Goal: Task Accomplishment & Management: Use online tool/utility

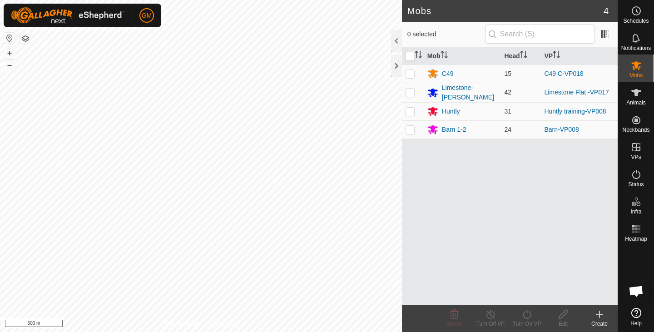
click at [408, 93] on p-checkbox at bounding box center [410, 92] width 9 height 7
checkbox input "true"
click at [468, 92] on div "Limestone-[PERSON_NAME]" at bounding box center [469, 92] width 55 height 19
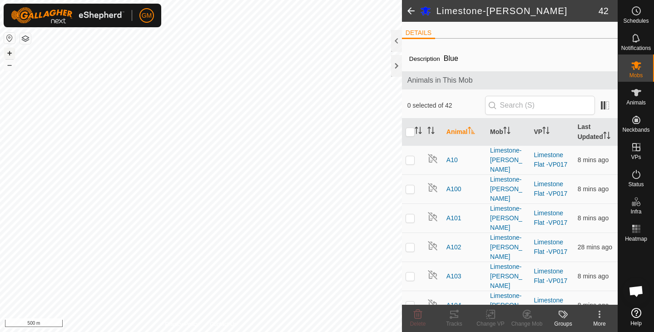
click at [10, 53] on button "+" at bounding box center [9, 53] width 11 height 11
click at [395, 69] on div at bounding box center [396, 66] width 11 height 22
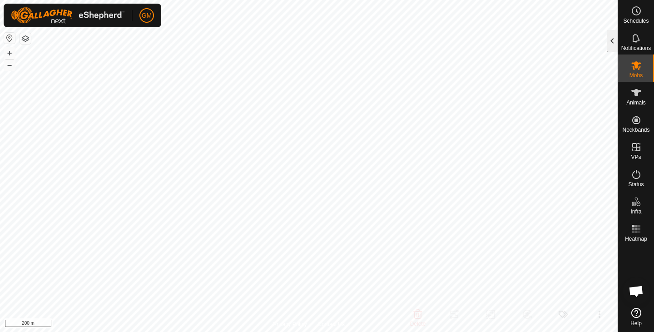
click at [609, 40] on div at bounding box center [612, 41] width 11 height 22
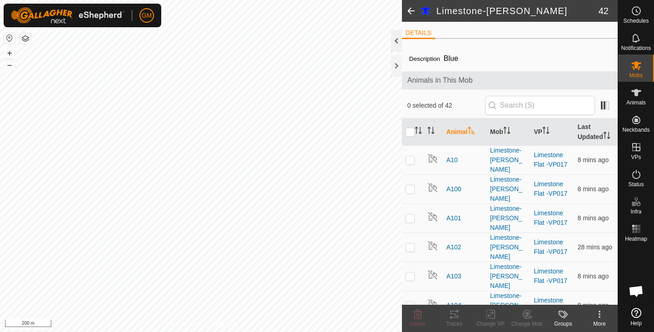
click at [398, 42] on div at bounding box center [396, 41] width 11 height 22
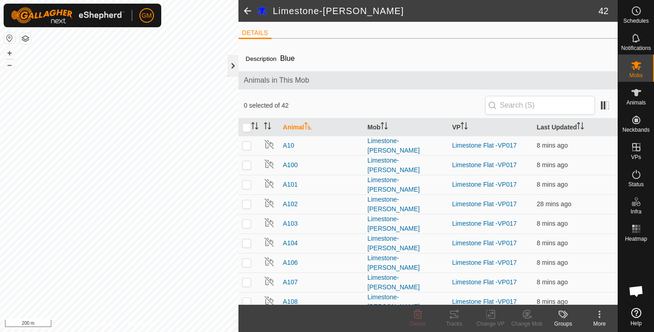
click at [232, 68] on div at bounding box center [233, 66] width 11 height 22
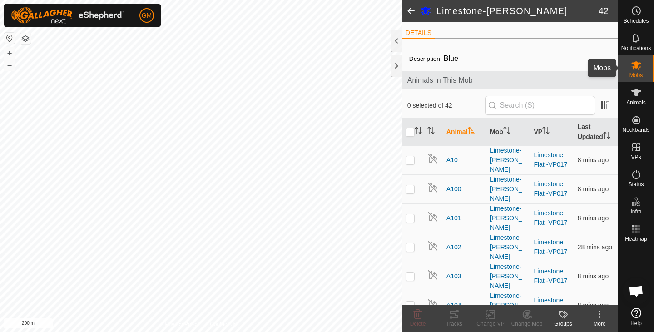
click at [633, 68] on icon at bounding box center [636, 65] width 11 height 11
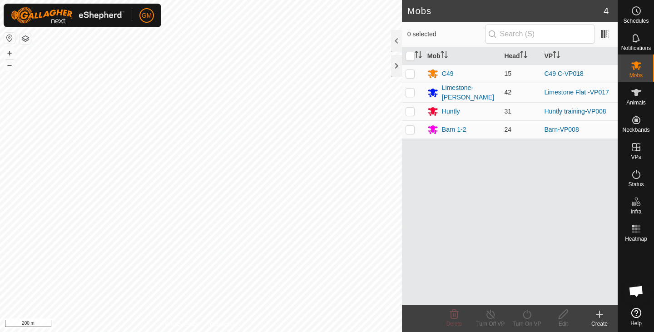
click at [415, 90] on td at bounding box center [413, 93] width 22 height 20
checkbox input "true"
click at [527, 316] on icon at bounding box center [527, 314] width 11 height 11
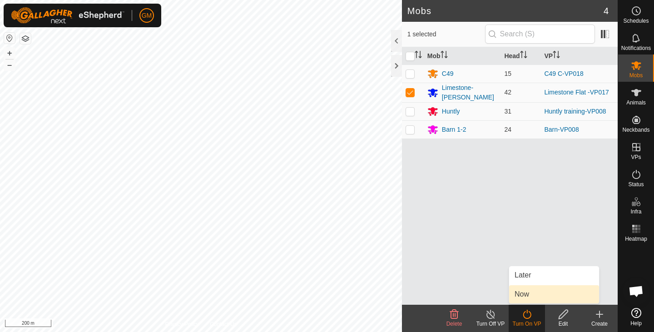
click at [525, 295] on link "Now" at bounding box center [555, 294] width 90 height 18
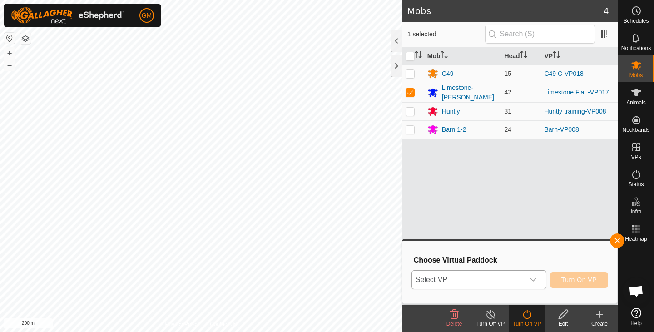
click at [533, 279] on icon "dropdown trigger" at bounding box center [533, 279] width 7 height 7
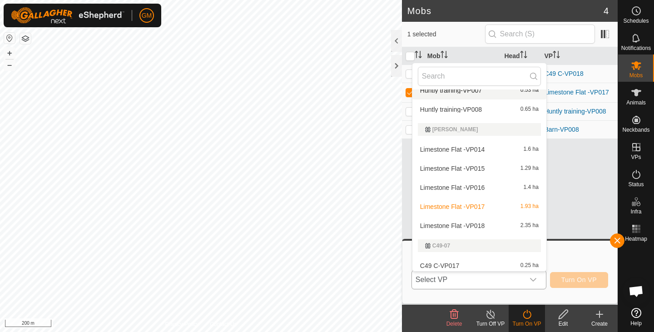
scroll to position [127, 0]
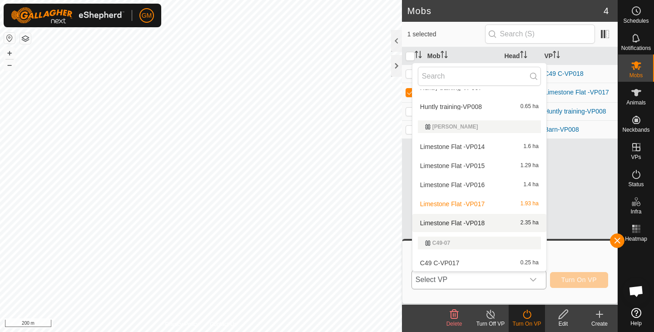
click at [485, 221] on span "Limestone Flat -VP018" at bounding box center [452, 223] width 65 height 6
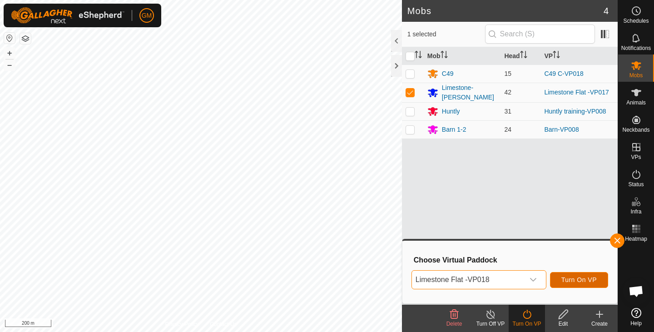
click at [573, 278] on span "Turn On VP" at bounding box center [579, 279] width 35 height 7
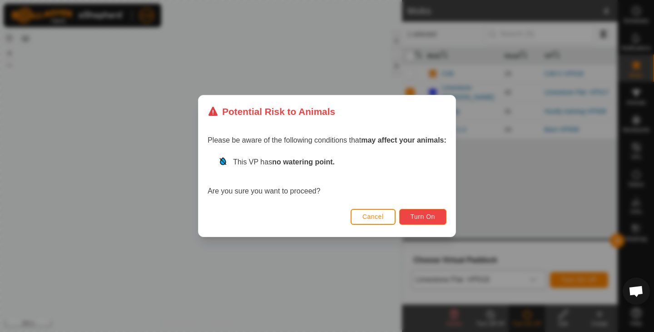
click at [440, 218] on button "Turn On" at bounding box center [423, 217] width 47 height 16
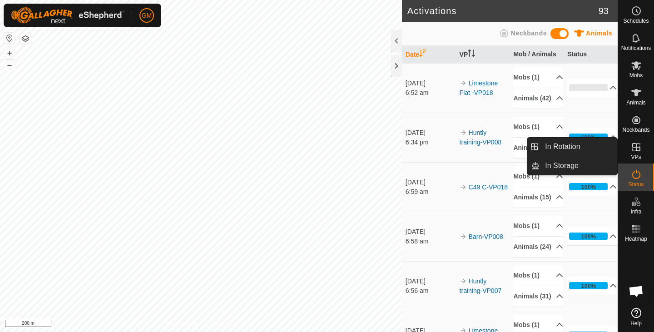
click at [638, 146] on icon at bounding box center [636, 147] width 11 height 11
click at [571, 147] on link "In Rotation" at bounding box center [579, 147] width 78 height 18
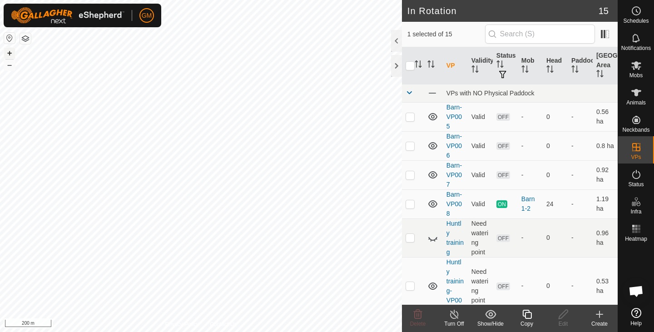
click at [9, 50] on button "+" at bounding box center [9, 53] width 11 height 11
checkbox input "true"
checkbox input "false"
click at [10, 53] on button "+" at bounding box center [9, 53] width 11 height 11
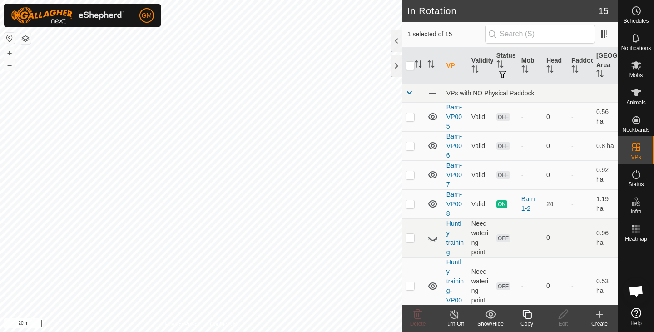
click at [532, 318] on icon at bounding box center [527, 314] width 11 height 11
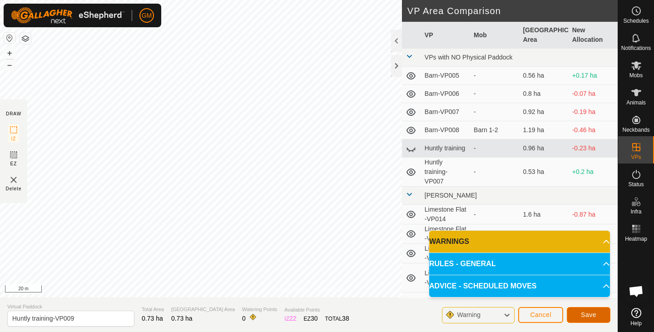
click at [583, 313] on span "Save" at bounding box center [588, 314] width 15 height 7
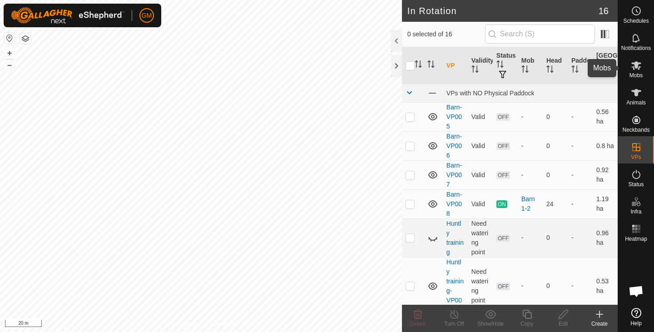
click at [633, 71] on es-mob-svg-icon at bounding box center [637, 65] width 16 height 15
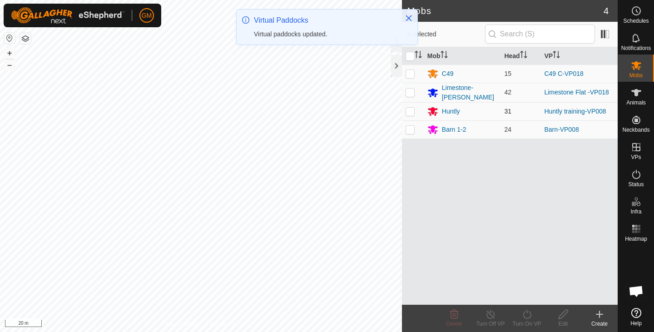
click at [414, 109] on p-checkbox at bounding box center [410, 111] width 9 height 7
checkbox input "true"
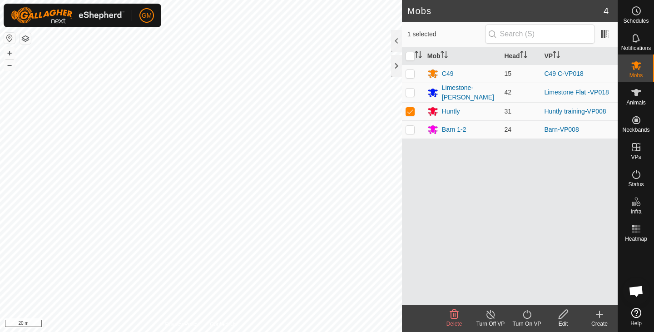
click at [529, 313] on icon at bounding box center [527, 314] width 11 height 11
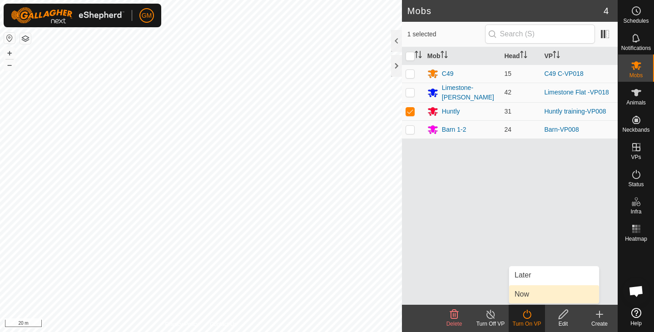
click at [523, 295] on link "Now" at bounding box center [555, 294] width 90 height 18
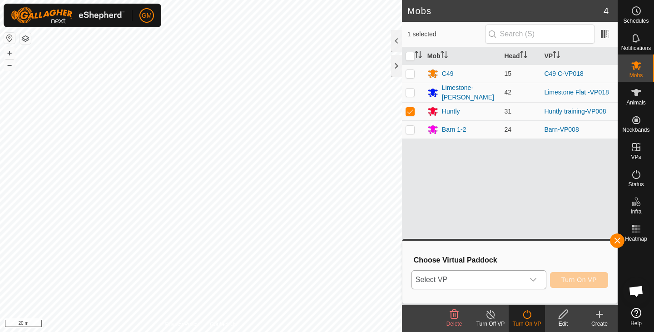
click at [535, 279] on icon "dropdown trigger" at bounding box center [533, 280] width 6 height 4
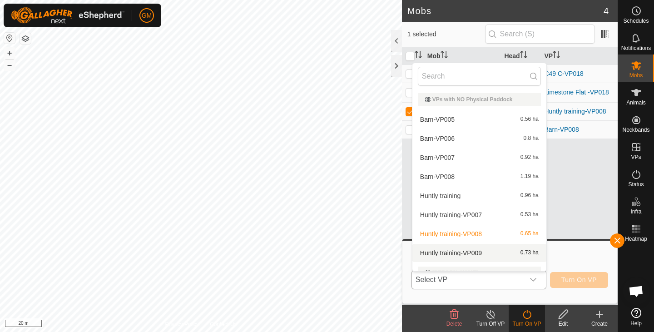
click at [490, 252] on li "Huntly training-VP009 0.73 ha" at bounding box center [480, 253] width 134 height 18
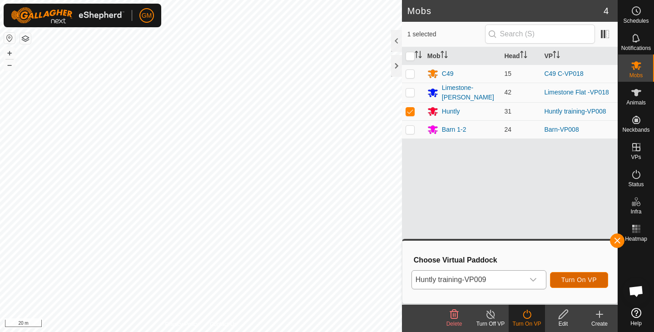
click at [560, 280] on button "Turn On VP" at bounding box center [579, 280] width 58 height 16
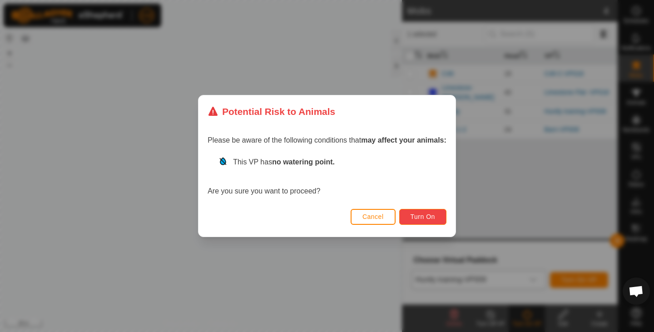
click at [432, 216] on span "Turn On" at bounding box center [423, 216] width 25 height 7
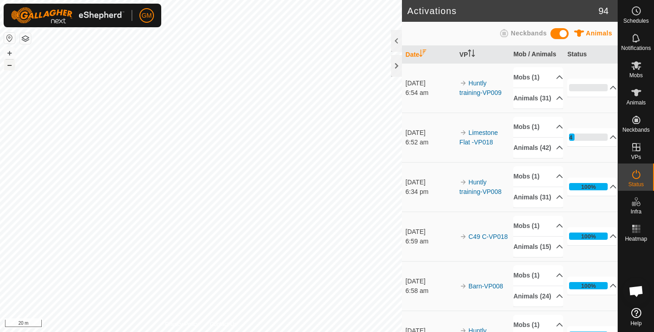
click at [8, 66] on button "–" at bounding box center [9, 65] width 11 height 11
click at [8, 68] on button "–" at bounding box center [9, 65] width 11 height 11
click at [10, 52] on button "+" at bounding box center [9, 53] width 11 height 11
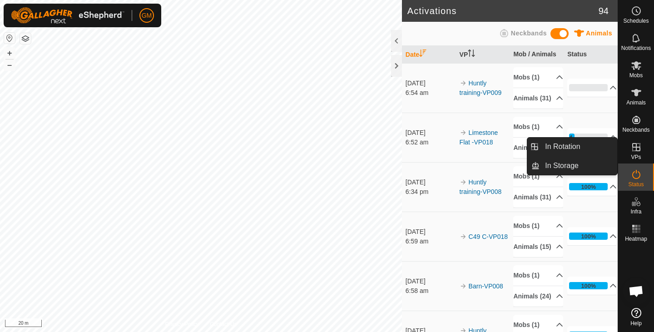
click at [633, 147] on icon at bounding box center [637, 147] width 8 height 8
click at [580, 147] on link "In Rotation" at bounding box center [579, 147] width 78 height 18
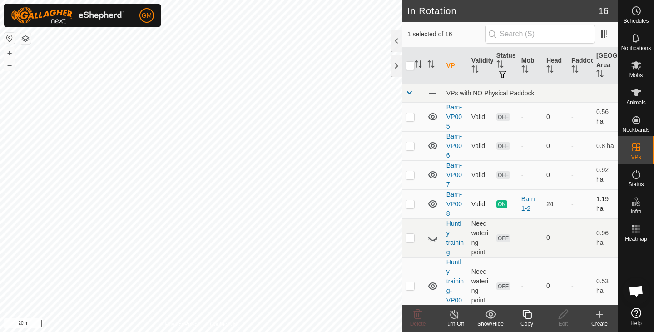
checkbox input "true"
checkbox input "false"
click at [528, 314] on icon at bounding box center [527, 314] width 11 height 11
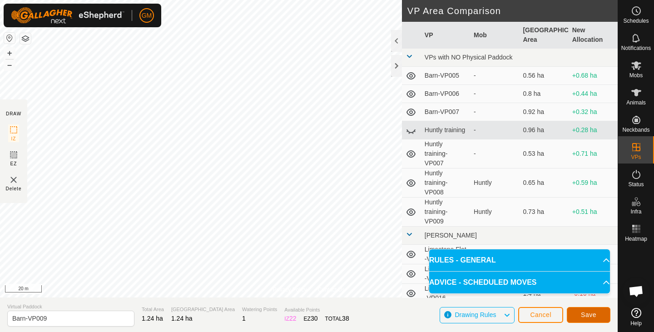
click at [591, 315] on span "Save" at bounding box center [588, 314] width 15 height 7
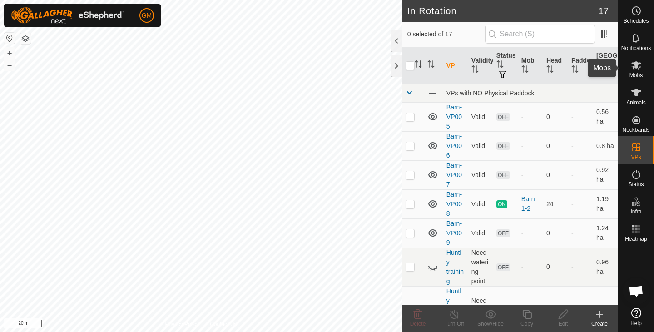
click at [633, 70] on icon at bounding box center [636, 65] width 11 height 11
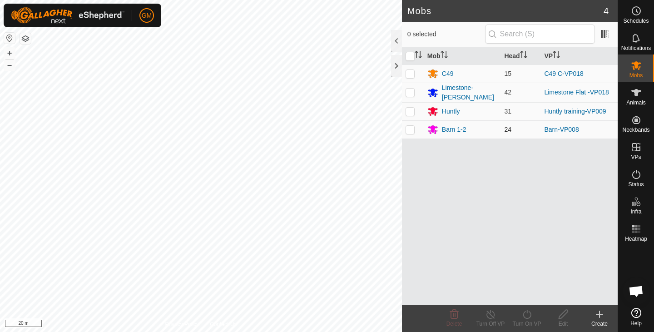
click at [410, 126] on p-checkbox at bounding box center [410, 129] width 9 height 7
checkbox input "true"
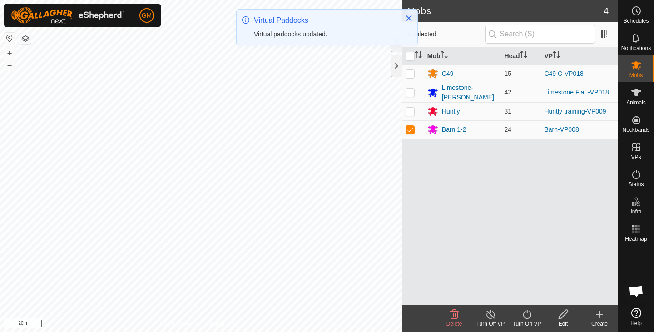
click at [528, 313] on icon at bounding box center [527, 314] width 11 height 11
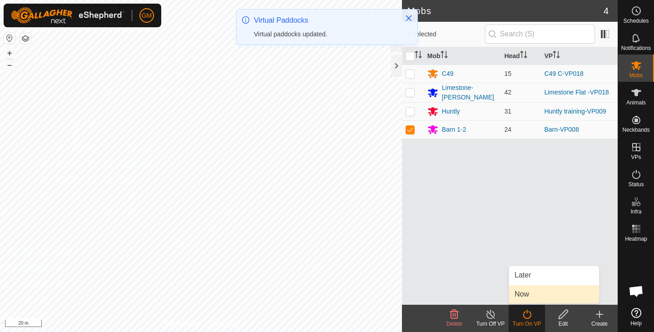
click at [522, 295] on link "Now" at bounding box center [555, 294] width 90 height 18
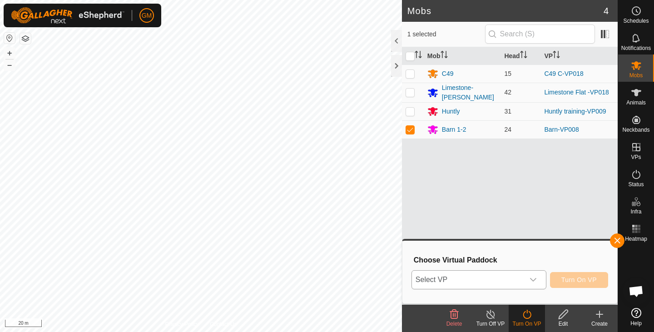
click at [533, 279] on icon "dropdown trigger" at bounding box center [533, 279] width 7 height 7
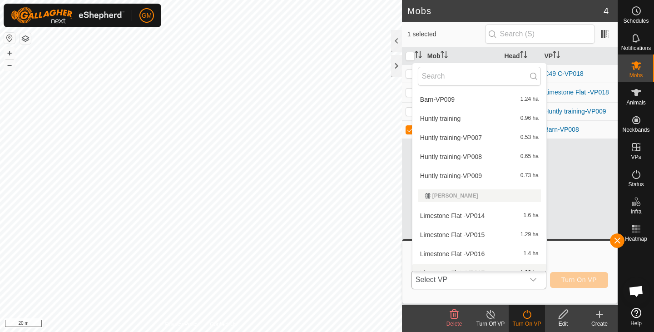
scroll to position [70, 0]
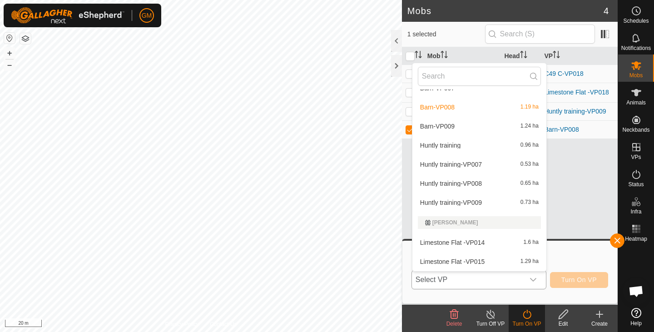
click at [450, 125] on li "Barn-VP009 1.24 ha" at bounding box center [480, 126] width 134 height 18
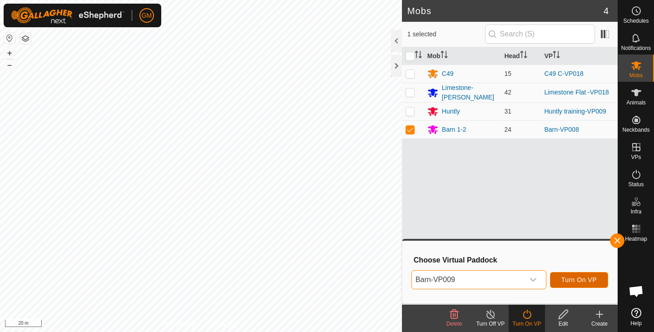
click at [566, 278] on span "Turn On VP" at bounding box center [579, 279] width 35 height 7
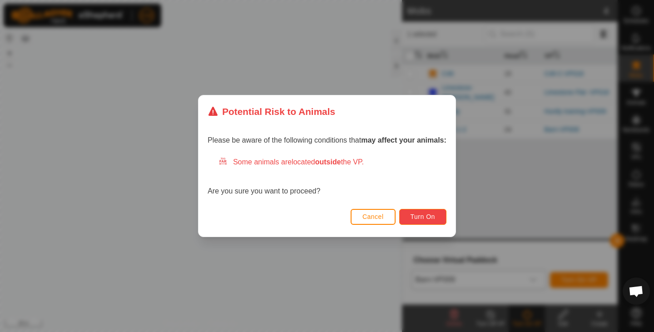
click at [425, 218] on span "Turn On" at bounding box center [423, 216] width 25 height 7
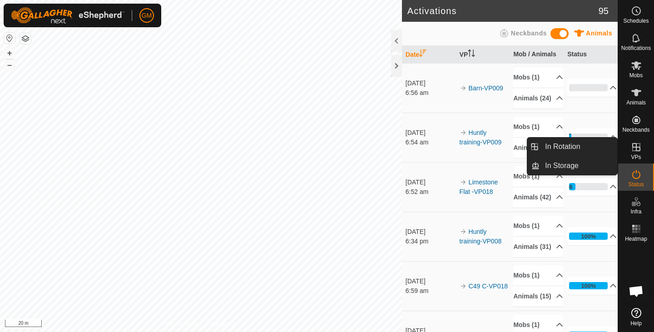
click at [637, 147] on icon at bounding box center [637, 147] width 8 height 8
click at [577, 145] on link "In Rotation" at bounding box center [579, 147] width 78 height 18
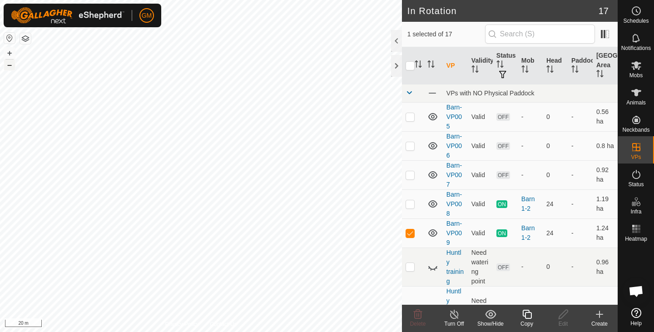
click at [9, 66] on button "–" at bounding box center [9, 65] width 11 height 11
click at [5, 66] on button "–" at bounding box center [9, 65] width 11 height 11
click at [11, 54] on button "+" at bounding box center [9, 53] width 11 height 11
click at [10, 53] on button "+" at bounding box center [9, 53] width 11 height 11
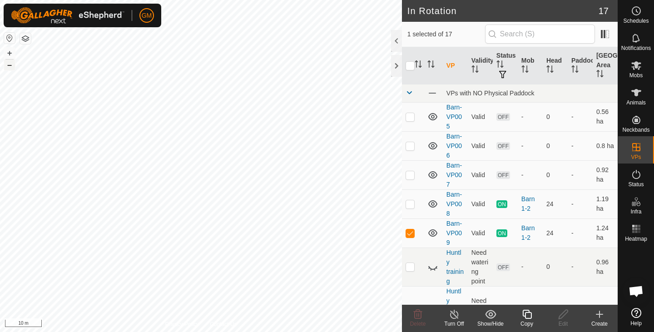
click at [9, 67] on button "–" at bounding box center [9, 65] width 11 height 11
checkbox input "false"
click at [416, 312] on icon at bounding box center [418, 314] width 9 height 9
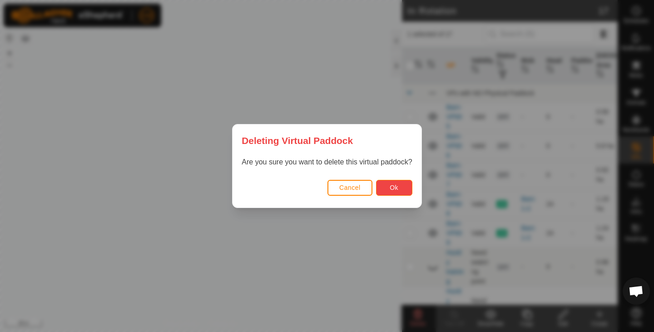
click at [405, 187] on button "Ok" at bounding box center [394, 188] width 36 height 16
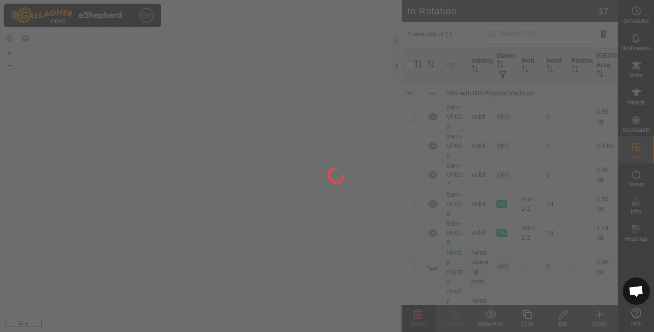
checkbox input "false"
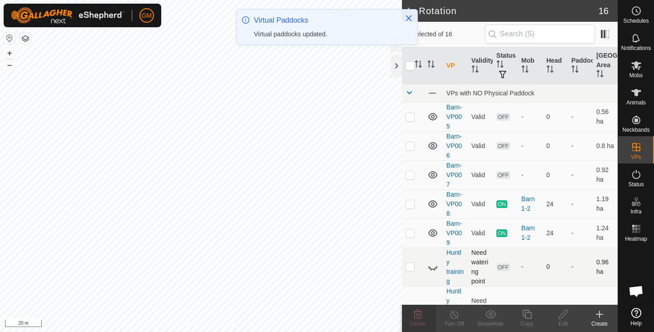
checkbox input "true"
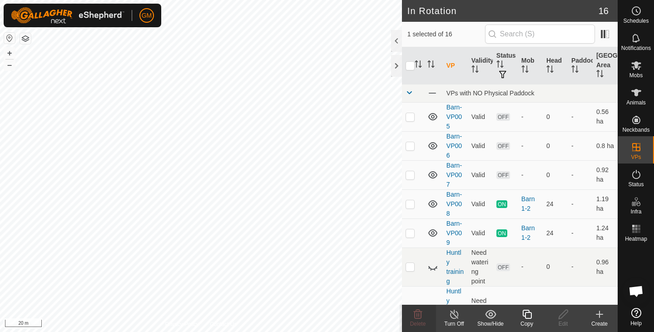
click at [527, 317] on icon at bounding box center [527, 314] width 11 height 11
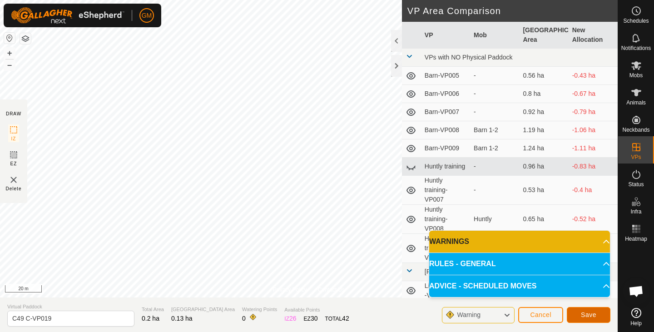
click at [584, 316] on span "Save" at bounding box center [588, 314] width 15 height 7
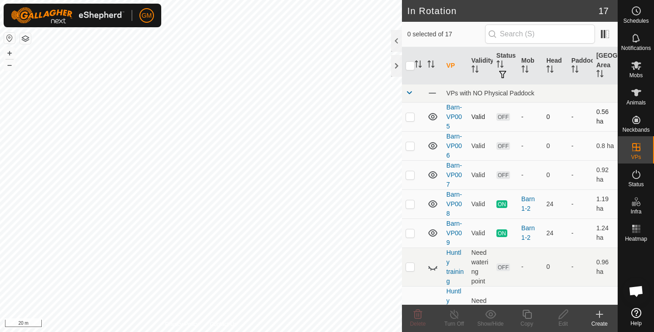
checkbox input "true"
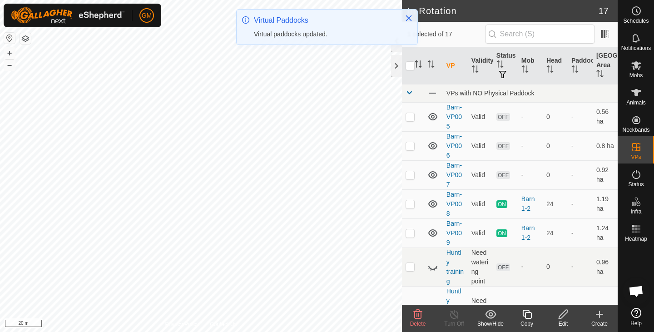
click at [563, 316] on icon at bounding box center [563, 314] width 11 height 11
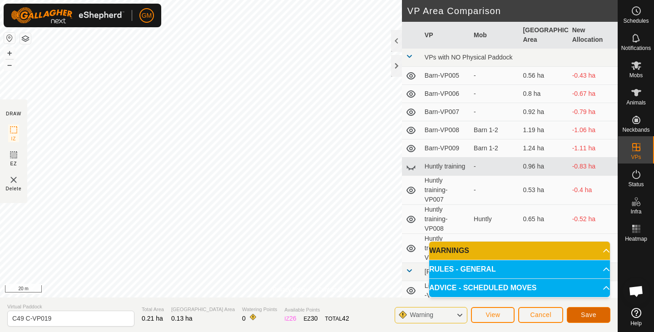
click at [579, 313] on button "Save" at bounding box center [589, 315] width 44 height 16
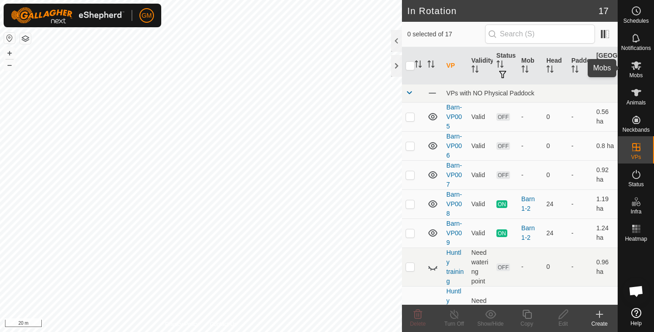
click at [634, 69] on icon at bounding box center [637, 65] width 10 height 9
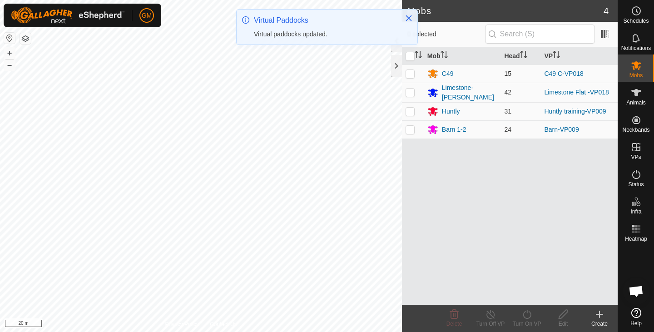
click at [410, 75] on p-checkbox at bounding box center [410, 73] width 9 height 7
checkbox input "true"
click at [530, 315] on icon at bounding box center [527, 314] width 11 height 11
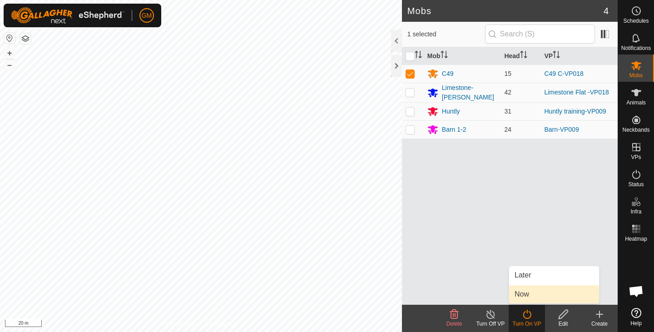
click at [530, 293] on link "Now" at bounding box center [555, 294] width 90 height 18
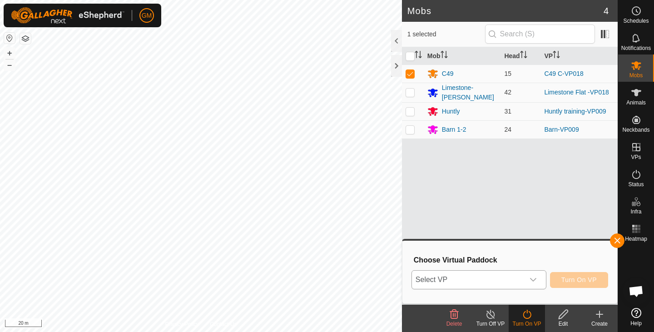
click at [534, 279] on icon "dropdown trigger" at bounding box center [533, 279] width 7 height 7
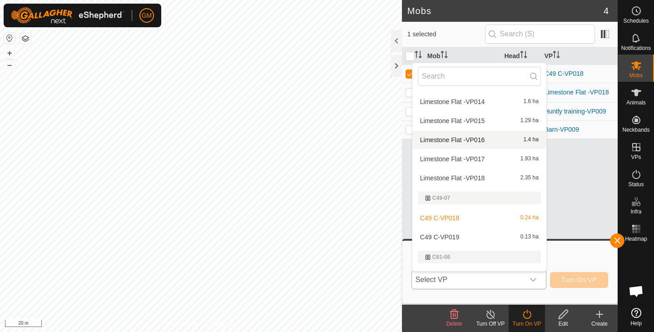
scroll to position [225, 0]
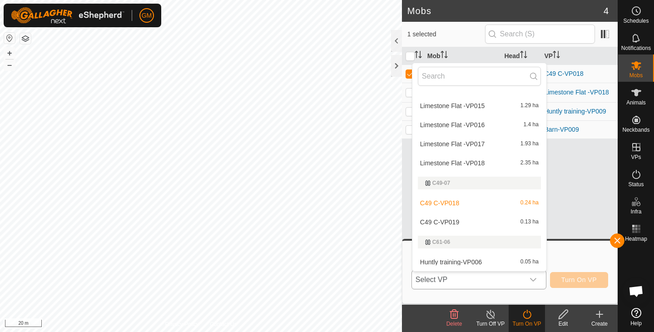
click at [498, 224] on li "C49 C-VP019 0.13 ha" at bounding box center [480, 222] width 134 height 18
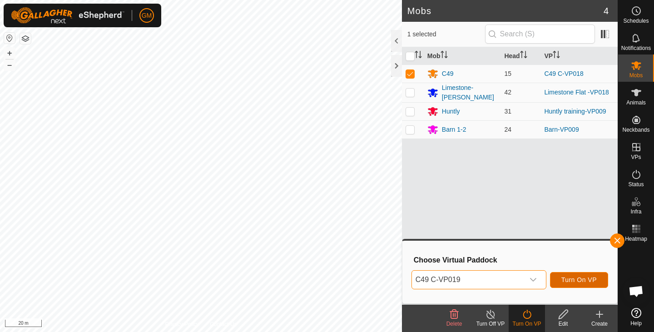
click at [576, 280] on span "Turn On VP" at bounding box center [579, 279] width 35 height 7
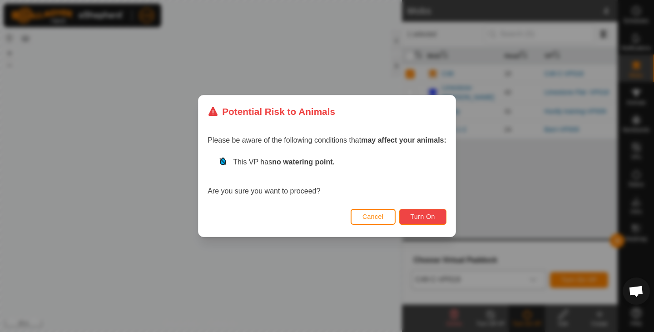
click at [418, 219] on span "Turn On" at bounding box center [423, 216] width 25 height 7
